Goal: Information Seeking & Learning: Learn about a topic

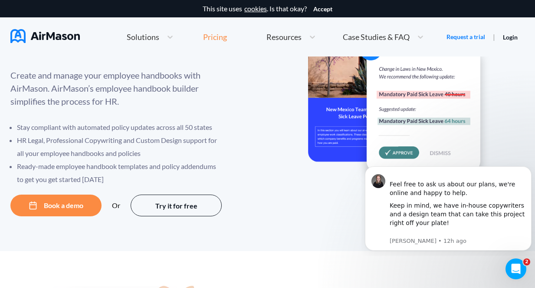
click at [213, 35] on div "Pricing" at bounding box center [215, 37] width 24 height 8
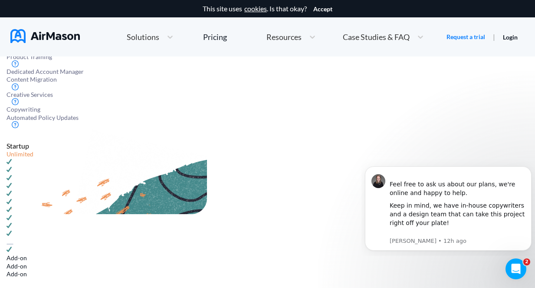
scroll to position [456, 0]
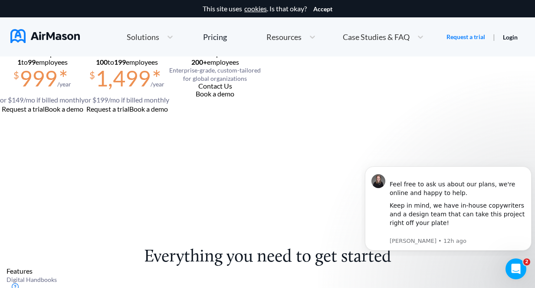
scroll to position [0, 0]
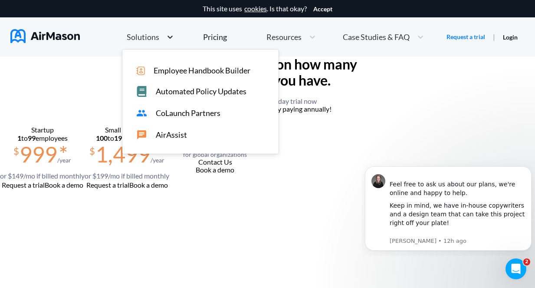
click at [162, 36] on div at bounding box center [170, 37] width 16 height 9
click at [199, 91] on span "Automated Policy Updates" at bounding box center [201, 91] width 91 height 9
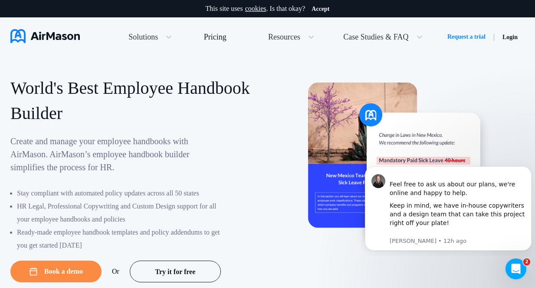
scroll to position [66, 0]
